Goal: Task Accomplishment & Management: Manage account settings

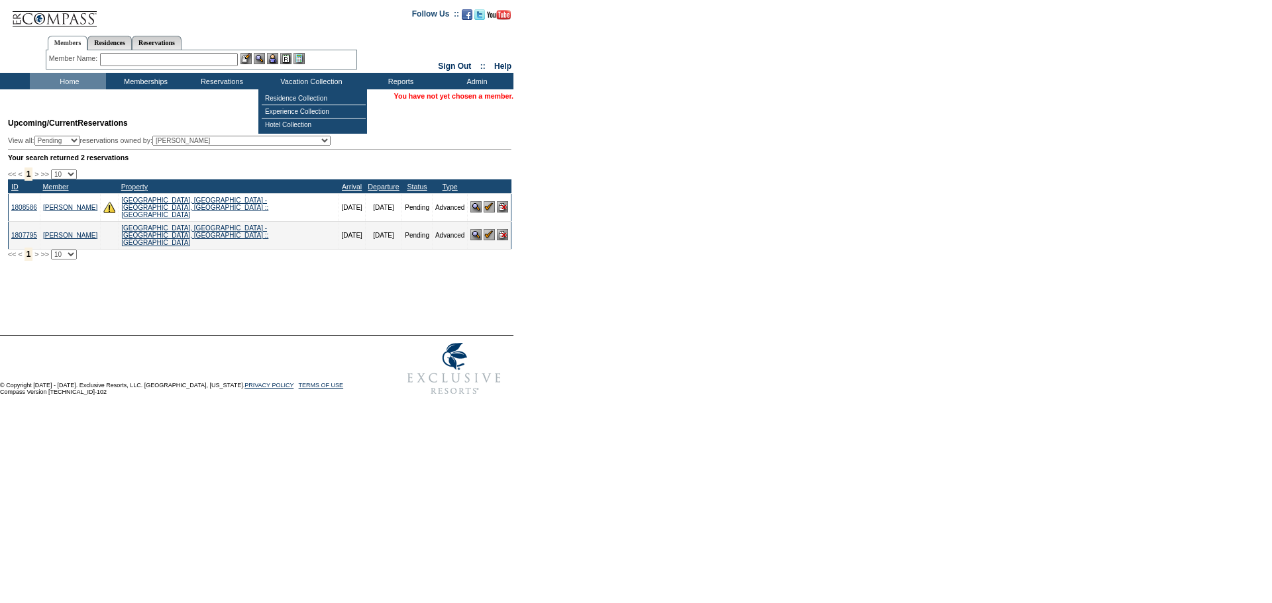
click at [181, 60] on input "text" at bounding box center [169, 59] width 138 height 13
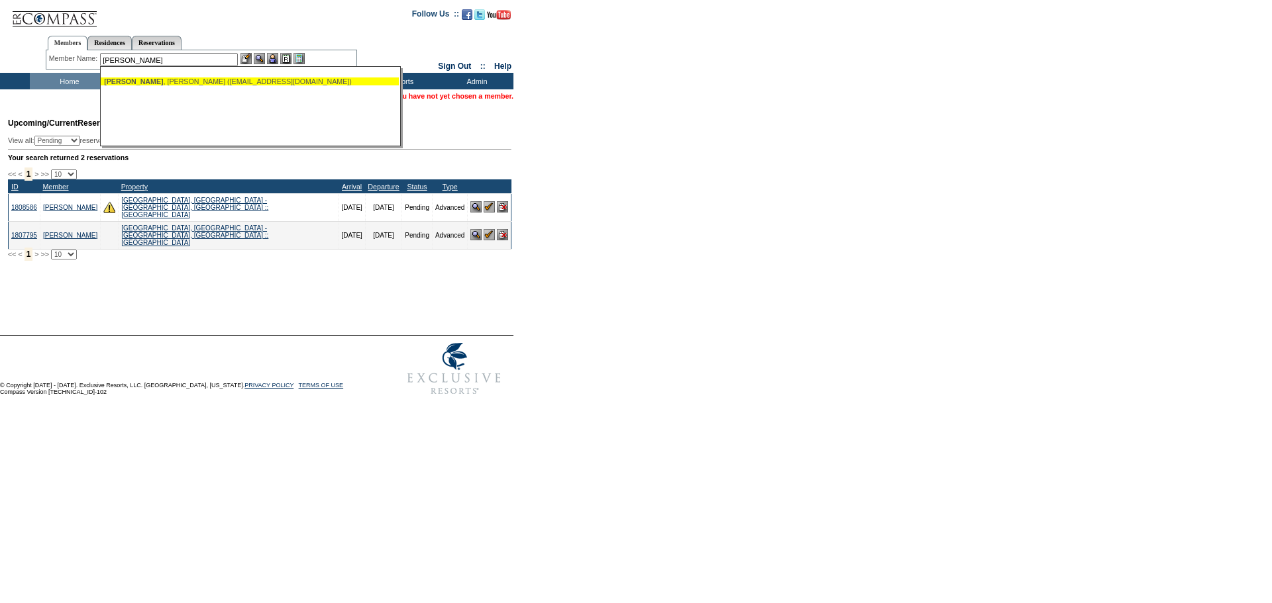
click at [170, 83] on div "Garnick , Michael (mjgarnick@aol.com)" at bounding box center [249, 81] width 291 height 8
type input "Garnick, Michael (mjgarnick@aol.com)"
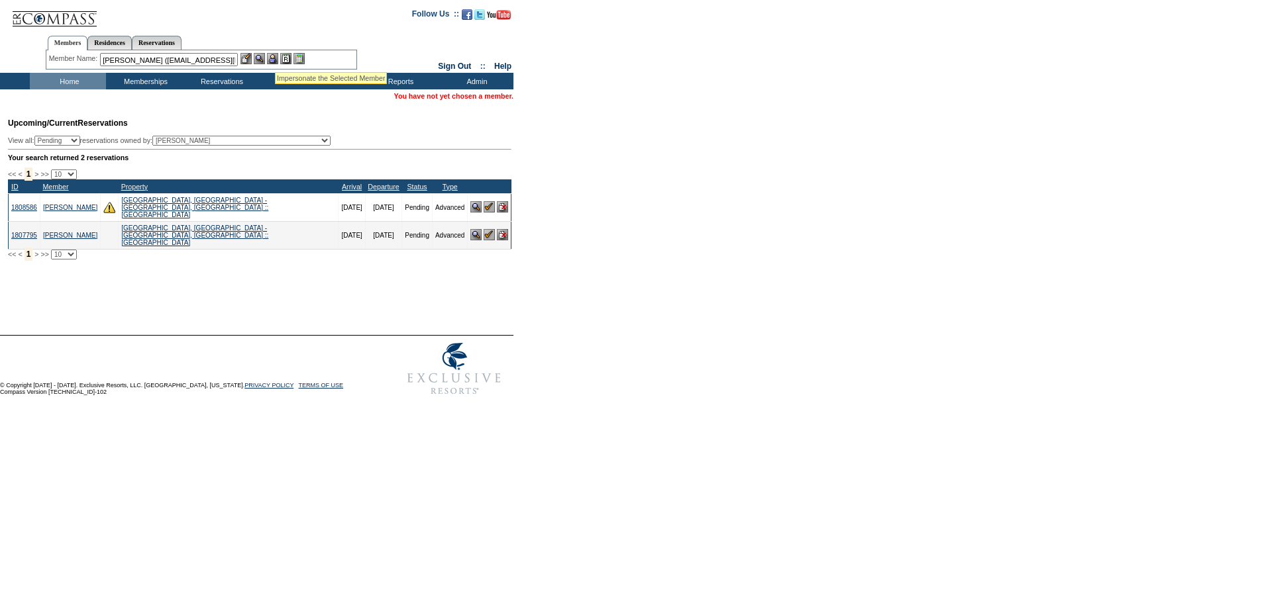
click at [275, 56] on img at bounding box center [272, 58] width 11 height 11
click at [258, 57] on img at bounding box center [259, 58] width 11 height 11
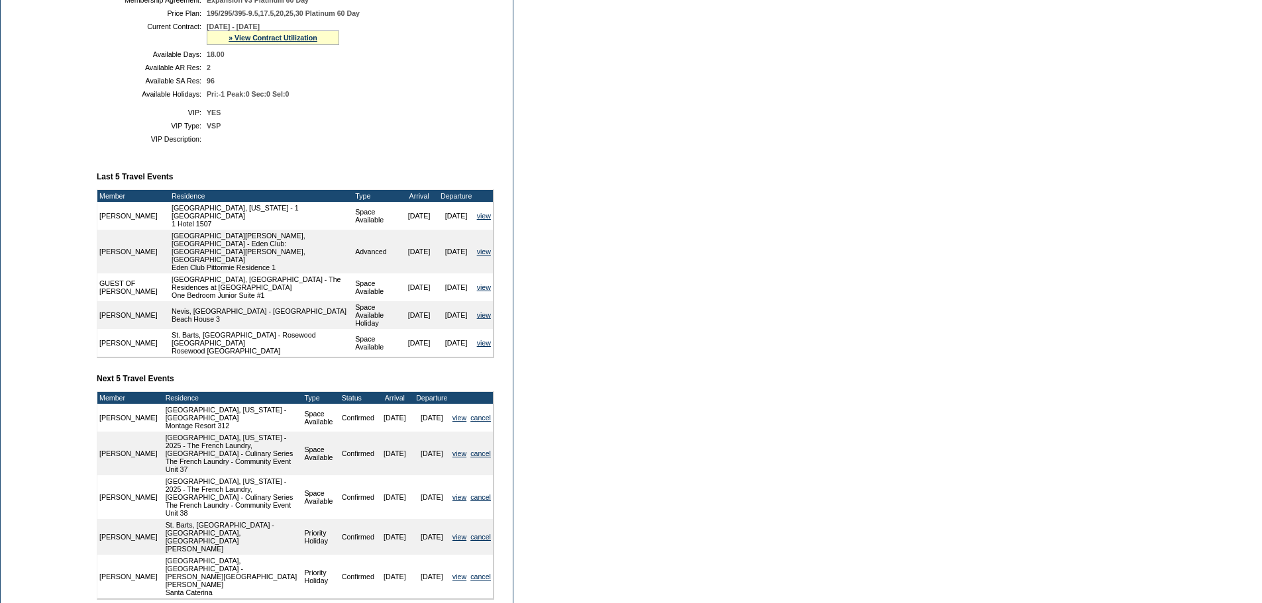
scroll to position [265, 0]
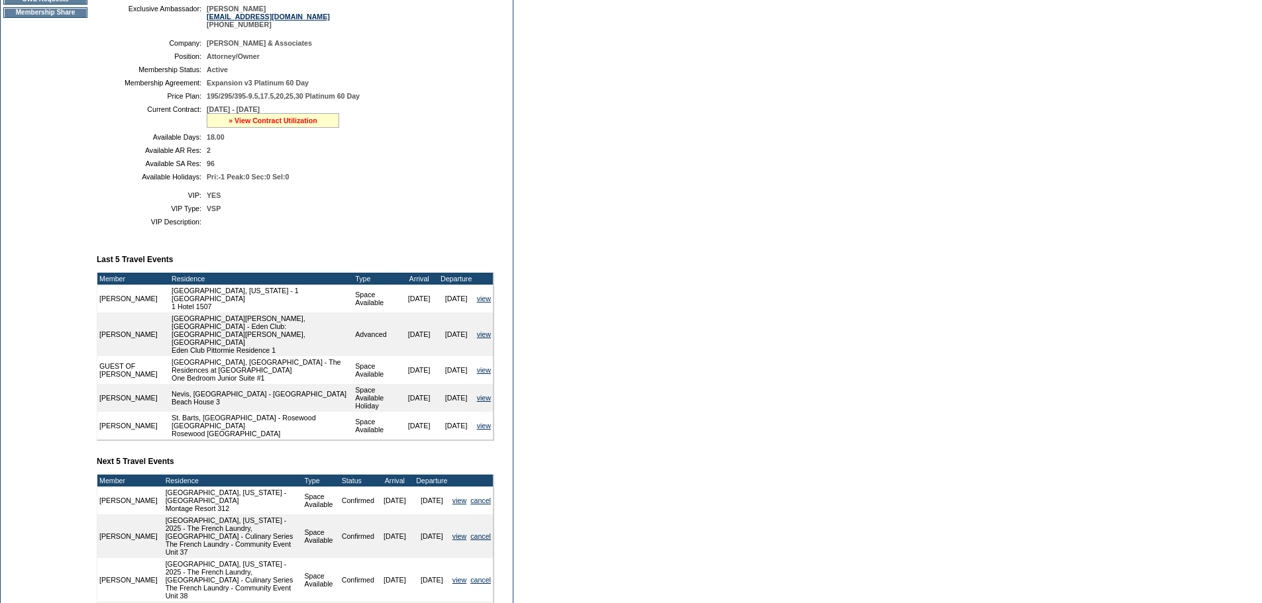
click at [290, 125] on link "» View Contract Utilization" at bounding box center [272, 121] width 89 height 8
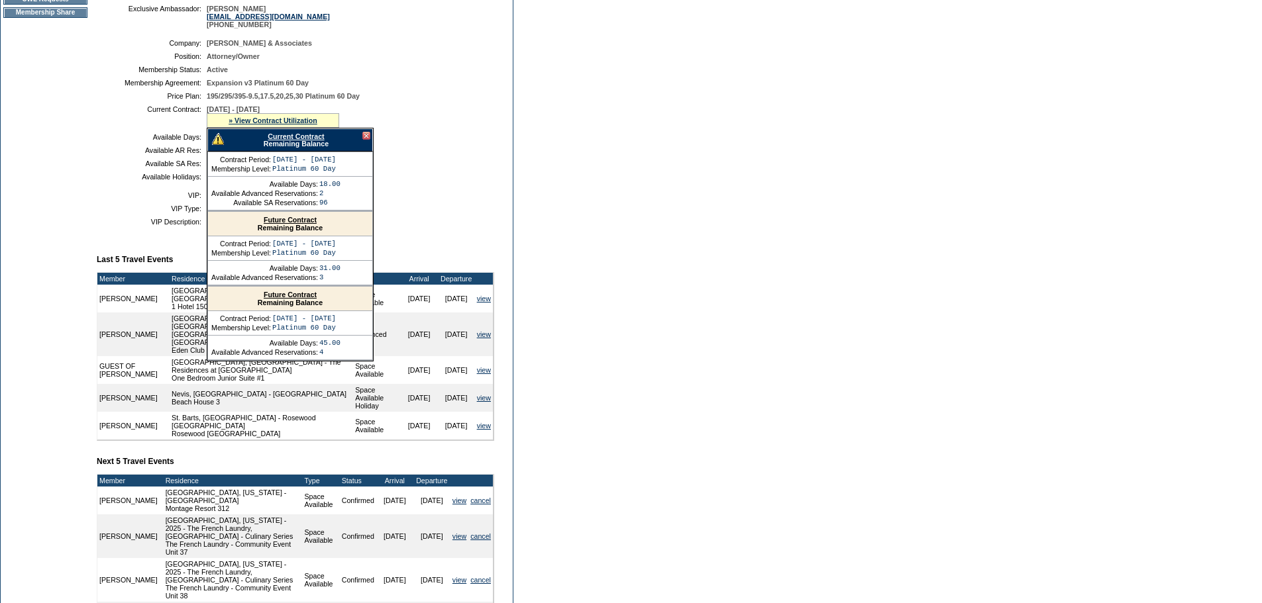
click at [289, 224] on link "Future Contract" at bounding box center [290, 220] width 53 height 8
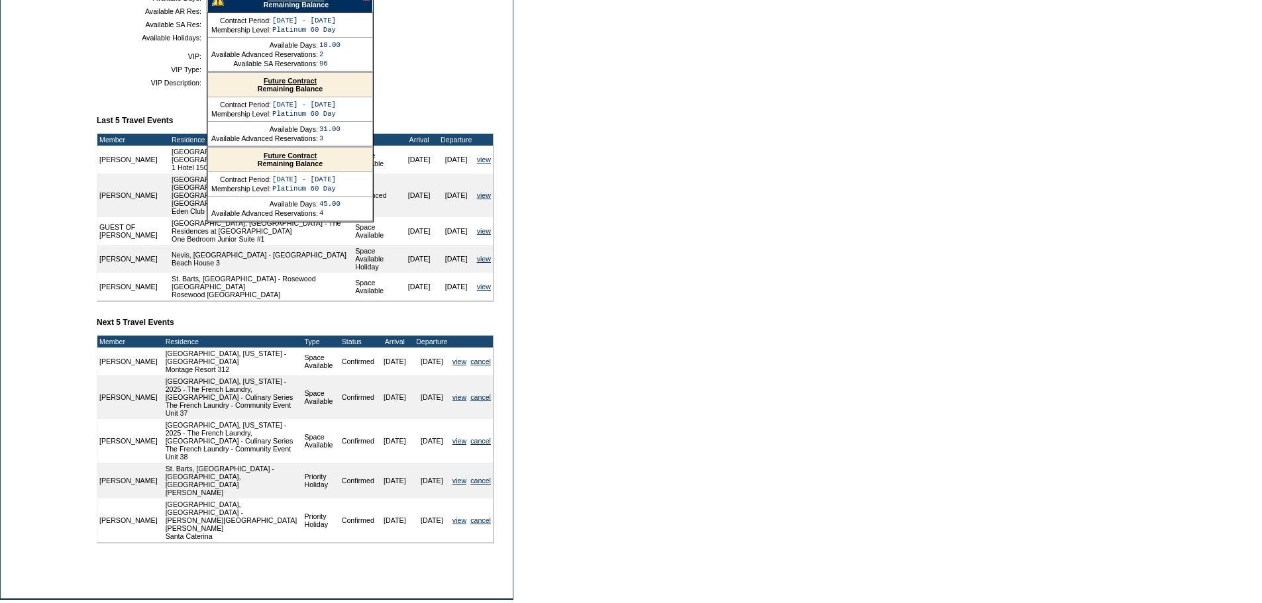
scroll to position [274, 0]
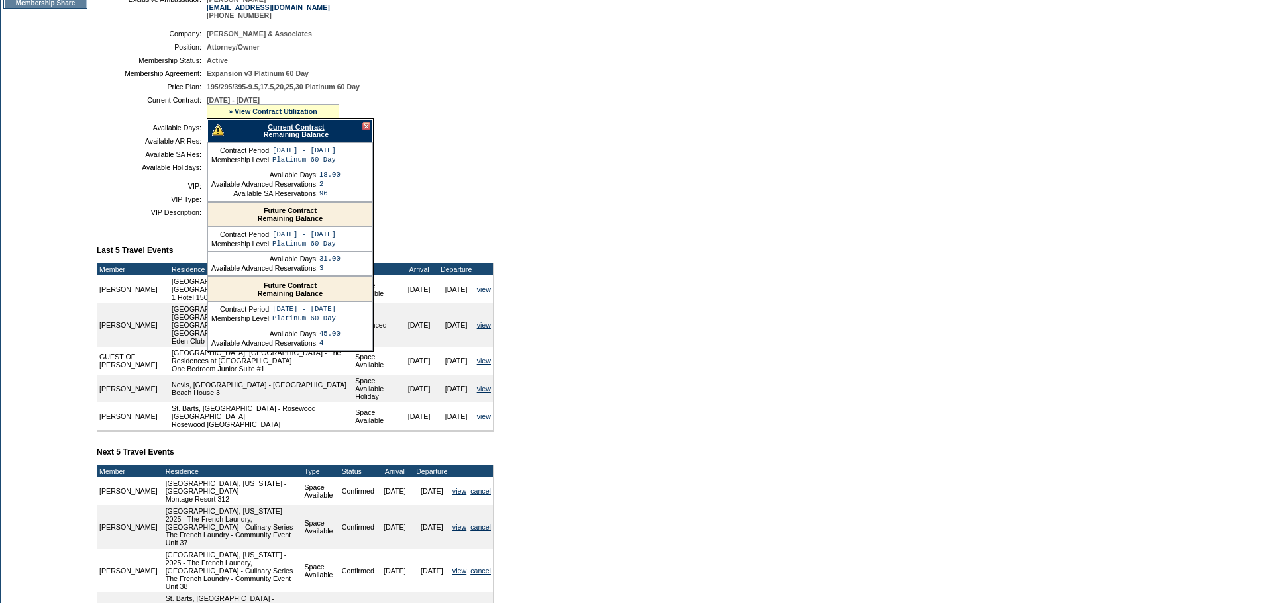
click at [309, 142] on div "Current Contract Remaining Balance" at bounding box center [290, 130] width 166 height 23
click at [309, 131] on link "Current Contract" at bounding box center [296, 127] width 56 height 8
drag, startPoint x: 1099, startPoint y: 293, endPoint x: 1047, endPoint y: 299, distance: 52.7
click at [1099, 293] on form "Follow Us ::" at bounding box center [631, 261] width 1262 height 1070
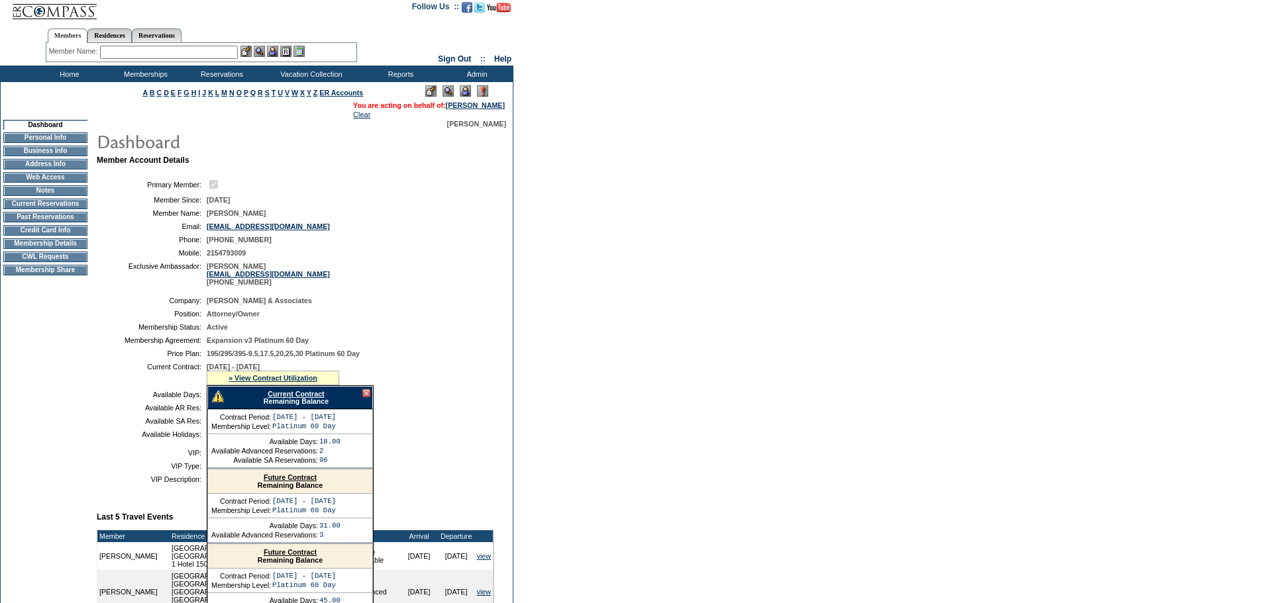
scroll to position [0, 0]
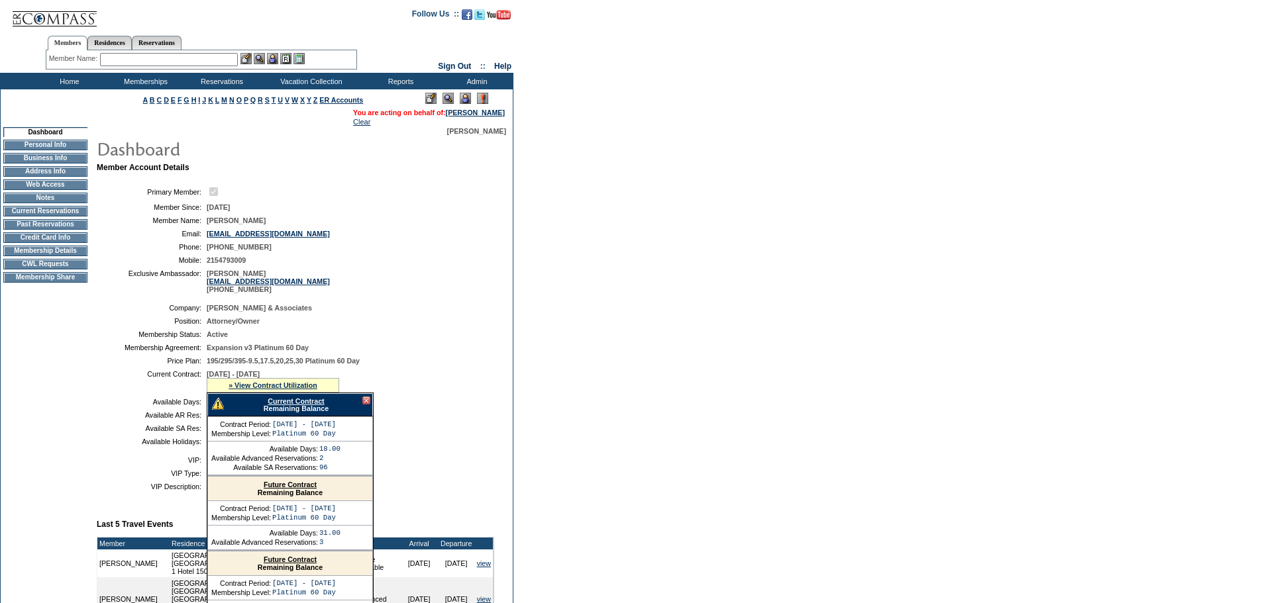
click at [368, 405] on div at bounding box center [366, 401] width 8 height 8
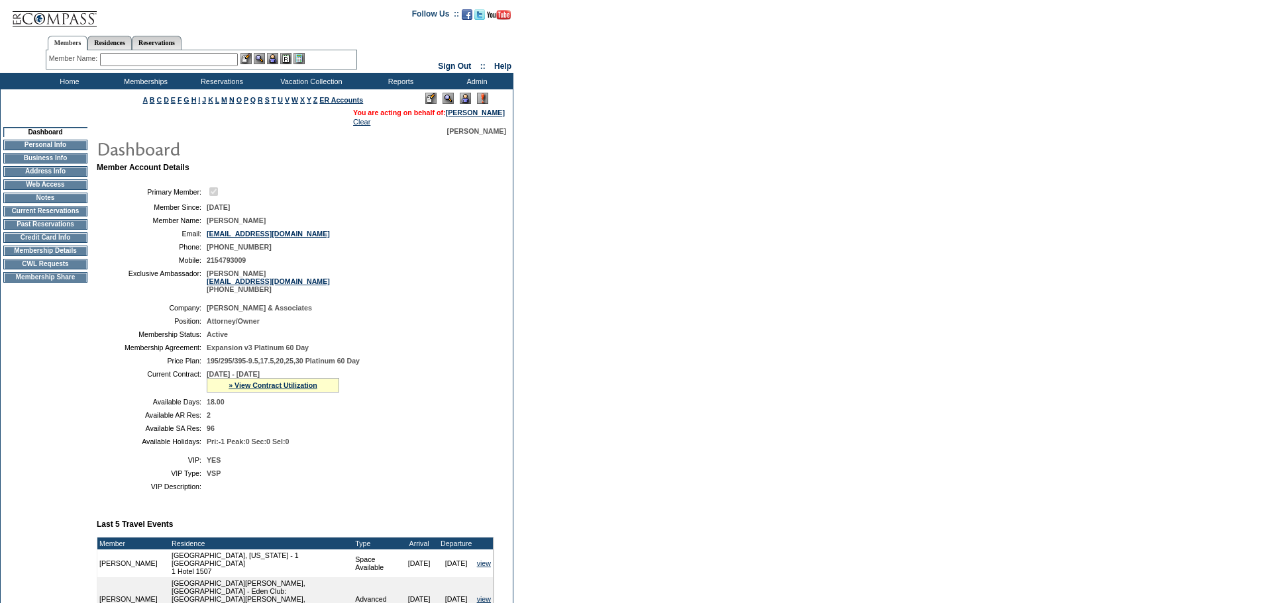
click at [70, 269] on td "CWL Requests" at bounding box center [45, 264] width 84 height 11
